Goal: Find specific page/section: Find specific page/section

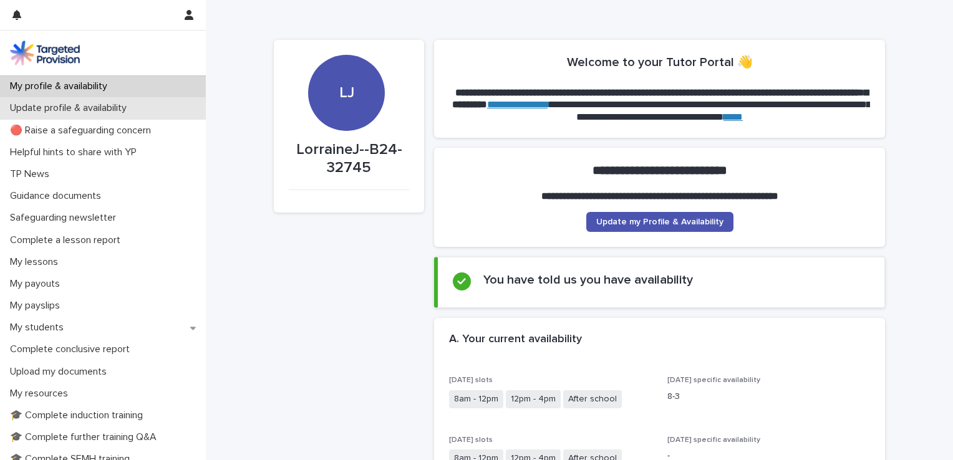
click at [60, 106] on p "Update profile & availability" at bounding box center [71, 108] width 132 height 12
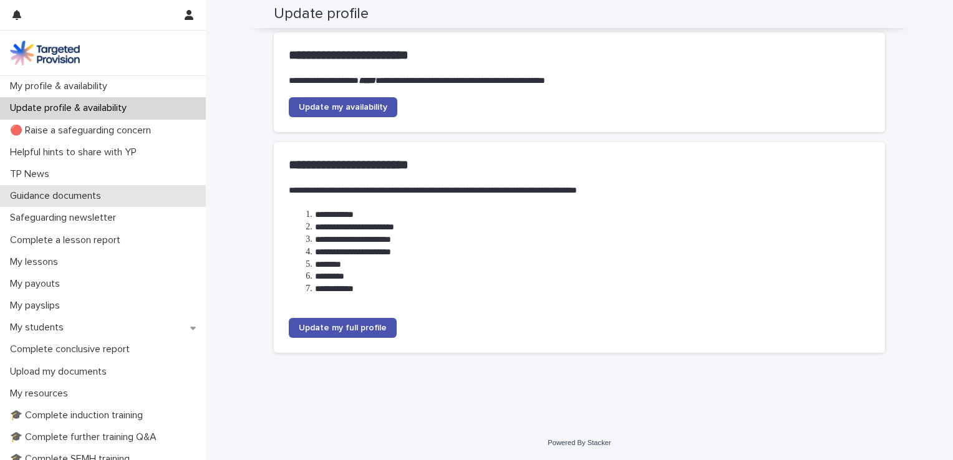
click at [76, 203] on div "Guidance documents" at bounding box center [103, 196] width 206 height 22
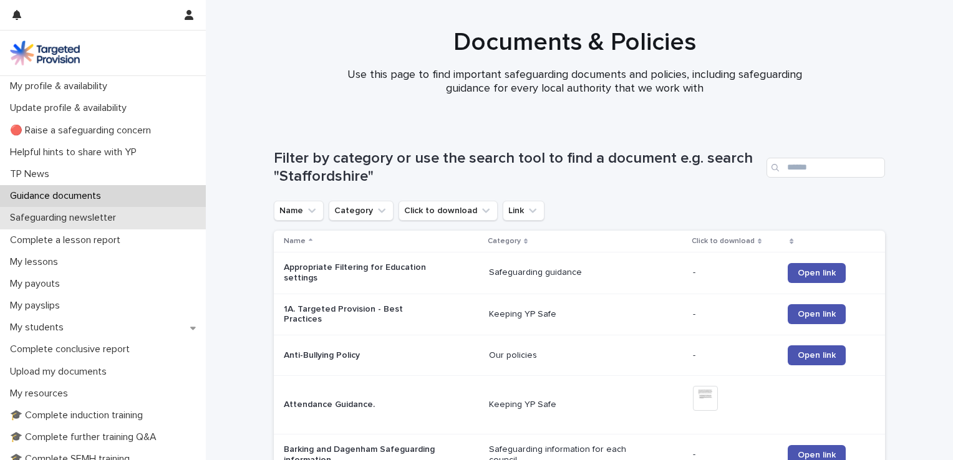
click at [75, 217] on p "Safeguarding newsletter" at bounding box center [65, 218] width 121 height 12
